Goal: Entertainment & Leisure: Consume media (video, audio)

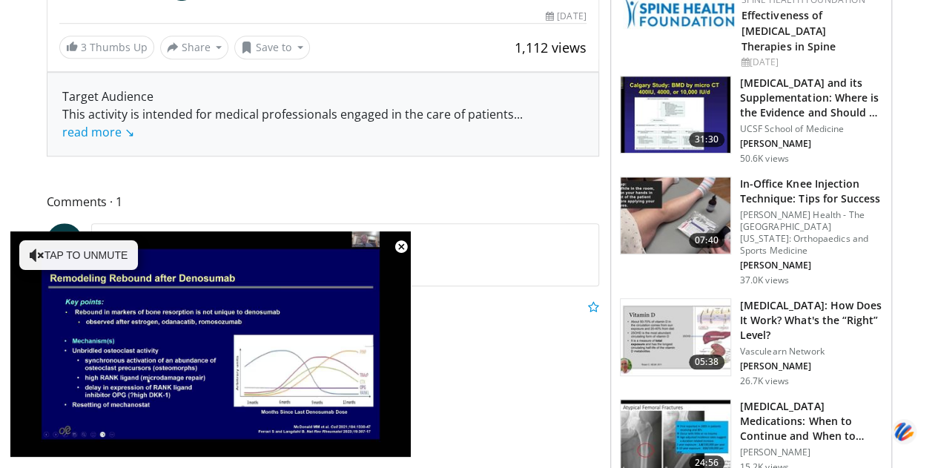
scroll to position [531, 0]
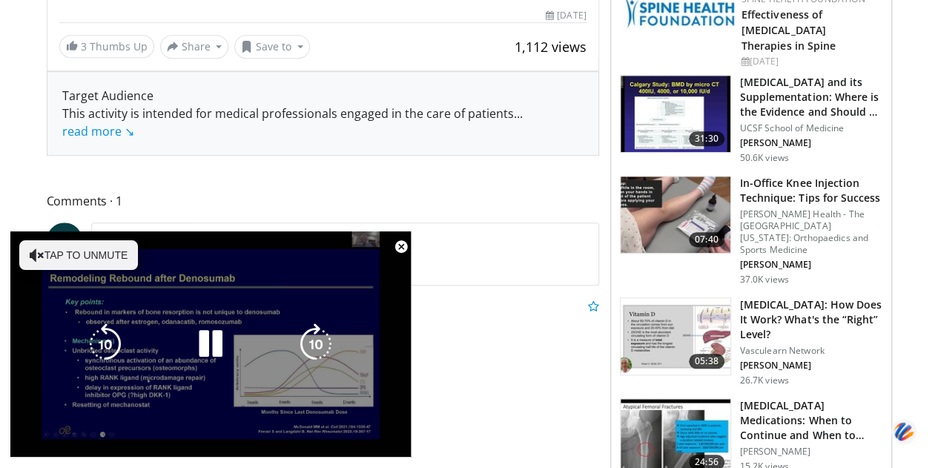
click at [237, 332] on div "Video Player" at bounding box center [211, 344] width 240 height 30
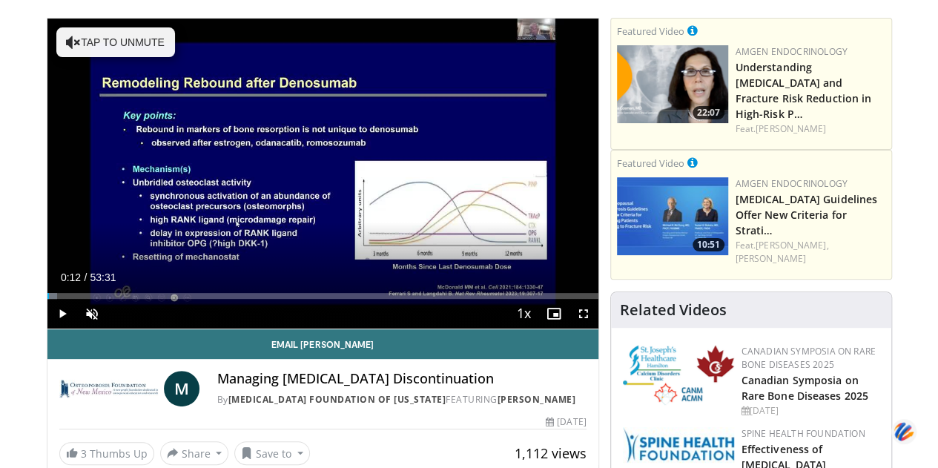
scroll to position [0, 0]
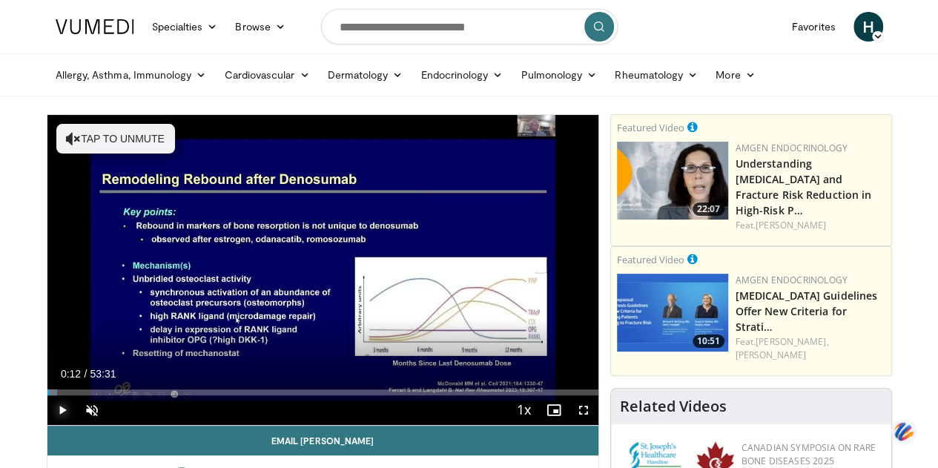
click at [47, 425] on span "Video Player" at bounding box center [62, 410] width 30 height 30
click at [77, 425] on span "Video Player" at bounding box center [92, 410] width 30 height 30
